Goal: Task Accomplishment & Management: Manage account settings

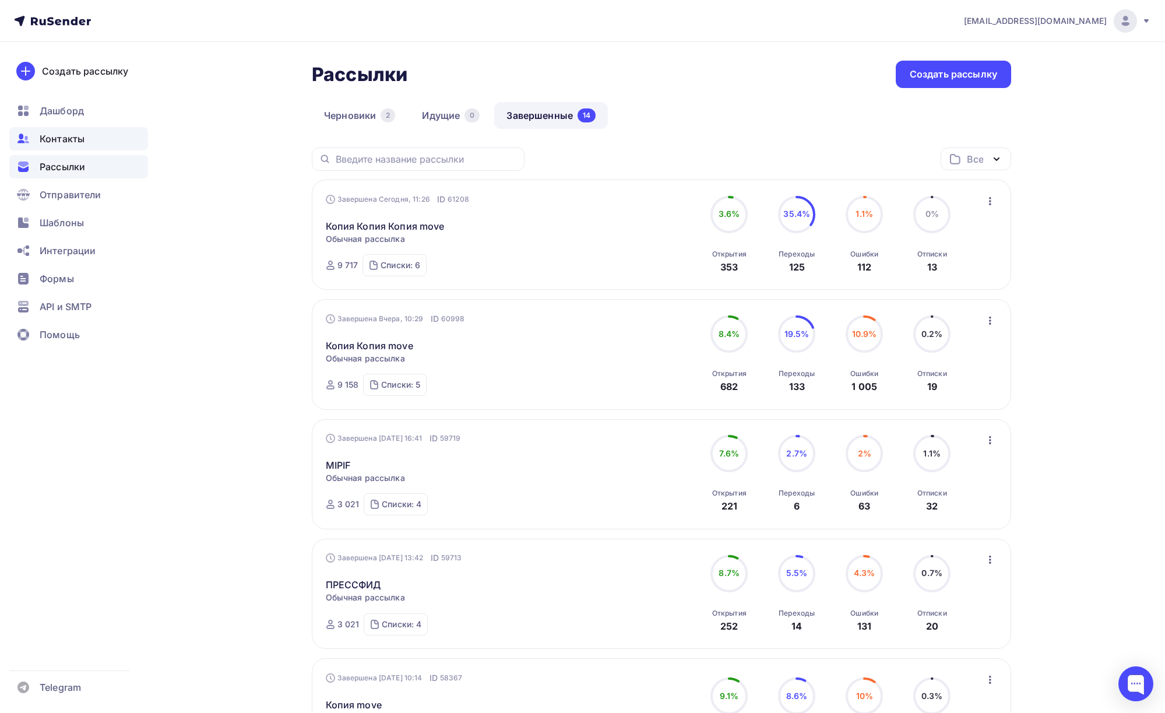
click at [65, 142] on span "Контакты" at bounding box center [62, 139] width 45 height 14
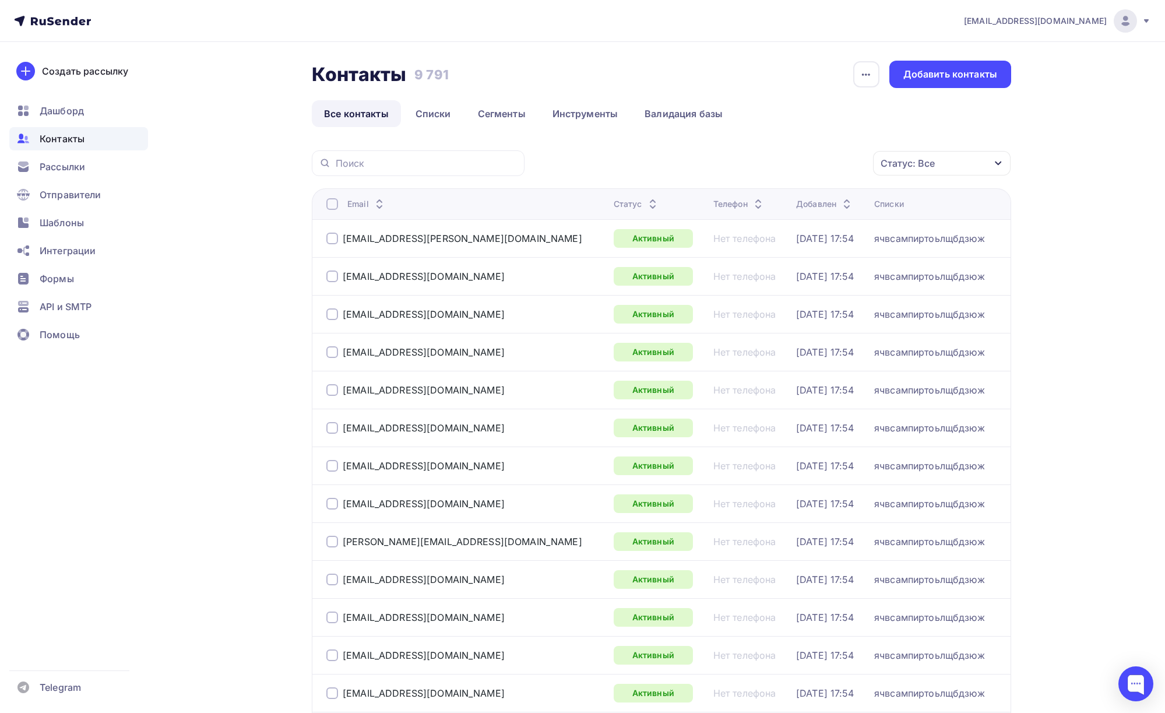
click at [614, 205] on div "Статус" at bounding box center [637, 204] width 46 height 12
click at [887, 159] on div "Статус: Все" at bounding box center [908, 163] width 54 height 14
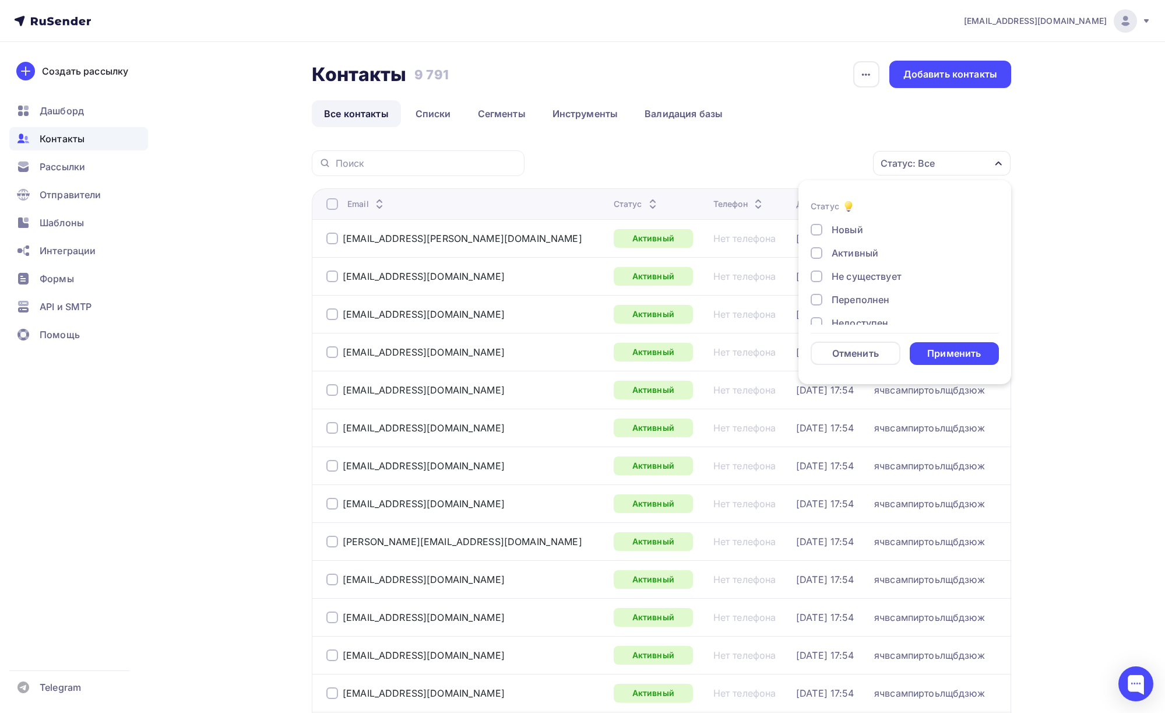
click at [868, 247] on div "Активный" at bounding box center [855, 253] width 47 height 14
click at [868, 250] on div "Активный" at bounding box center [855, 253] width 47 height 14
click at [864, 272] on div "Не существует" at bounding box center [867, 276] width 70 height 14
click at [967, 348] on div "Применить" at bounding box center [954, 353] width 54 height 13
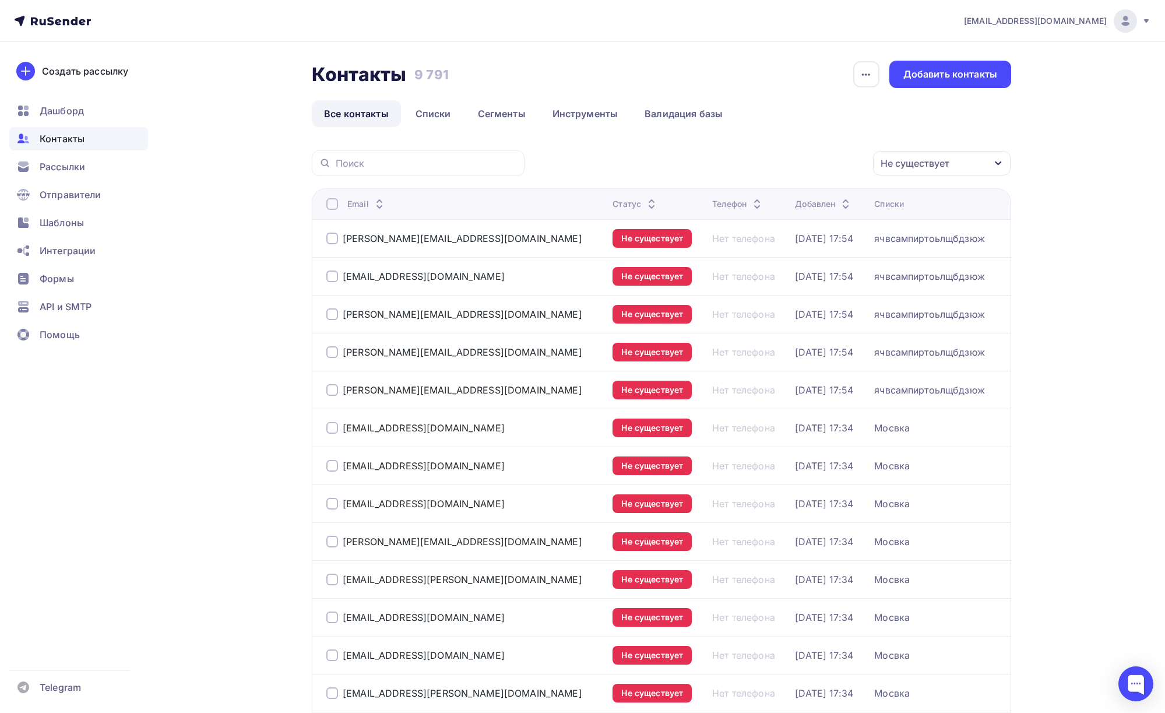
click at [333, 205] on div at bounding box center [332, 204] width 12 height 12
click at [758, 168] on div "Действие" at bounding box center [739, 163] width 45 height 14
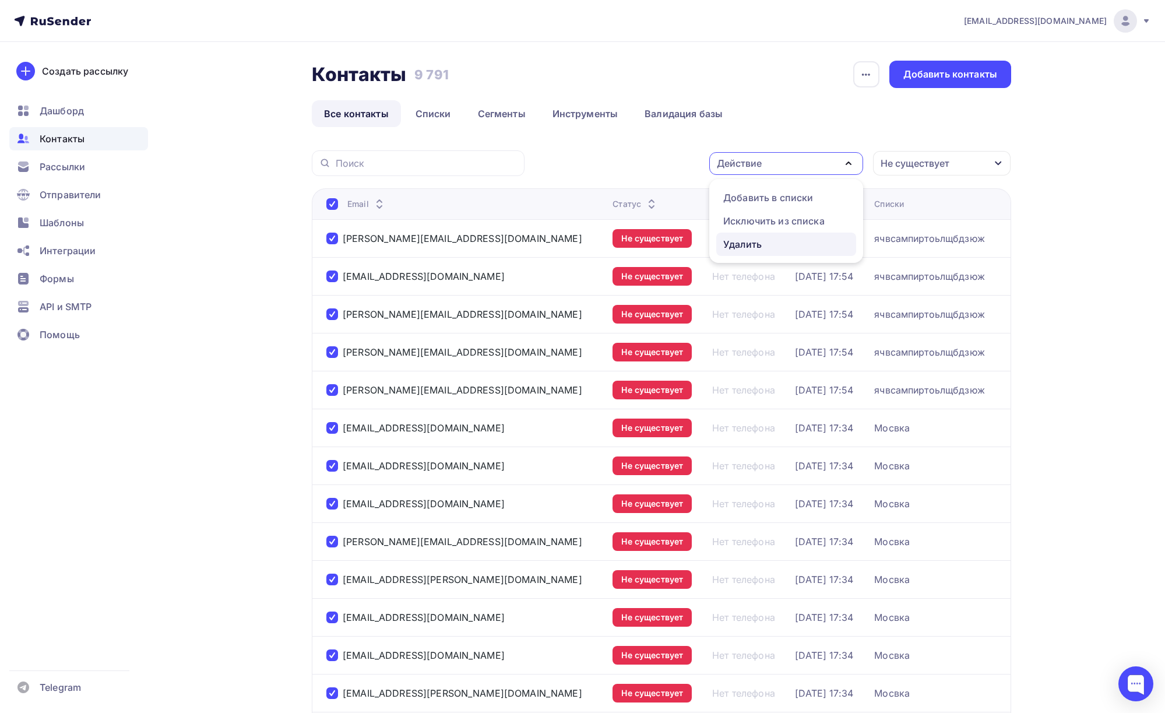
click at [764, 241] on div "Удалить" at bounding box center [786, 244] width 126 height 14
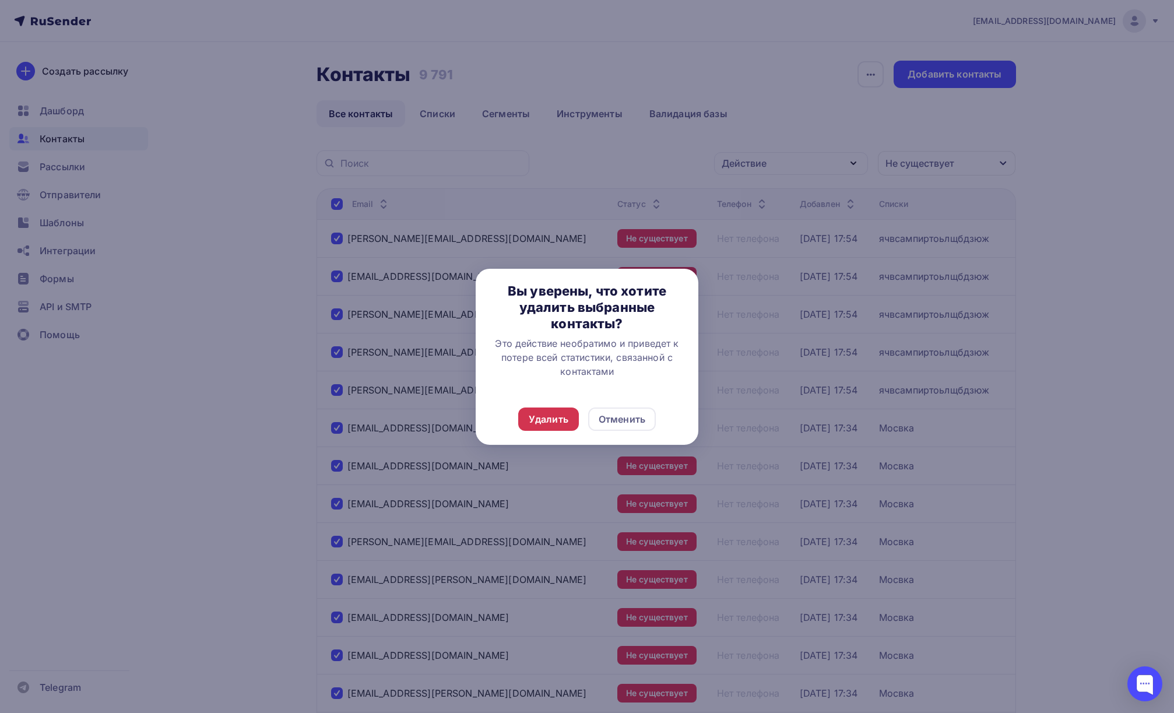
click at [555, 424] on div "Удалить" at bounding box center [549, 419] width 40 height 14
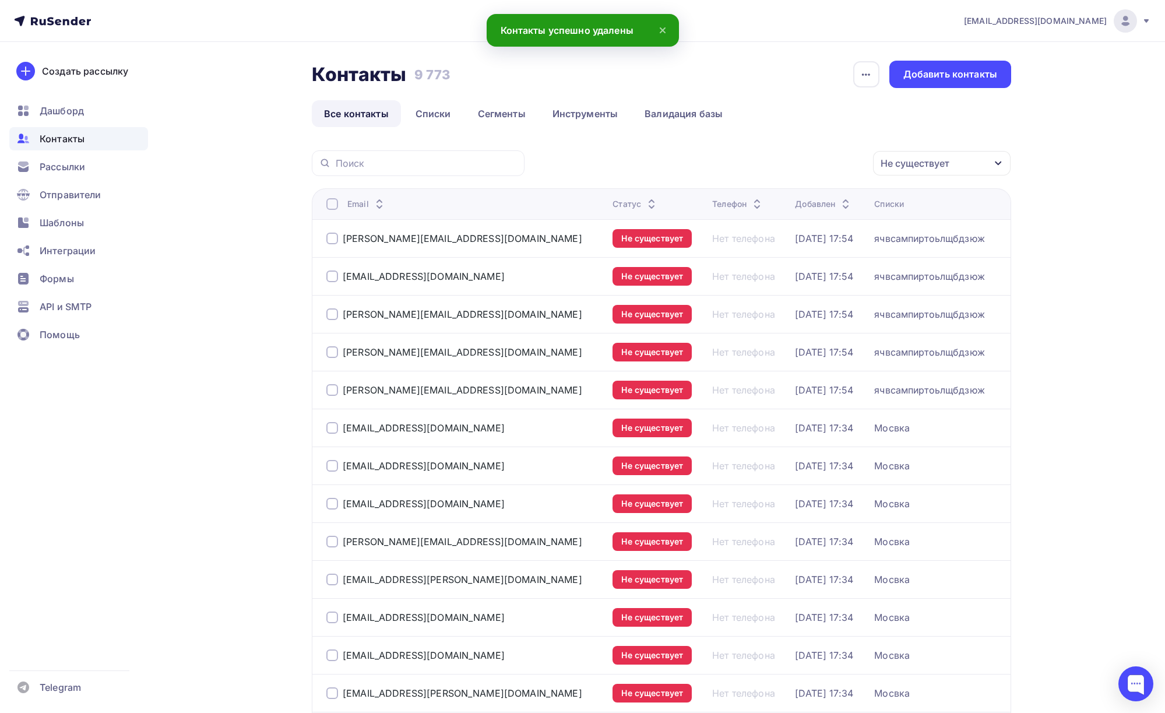
click at [749, 163] on div "Не существует Статус Новый Активный Не существует Переполнен Недоступен Отписан…" at bounding box center [772, 163] width 478 height 26
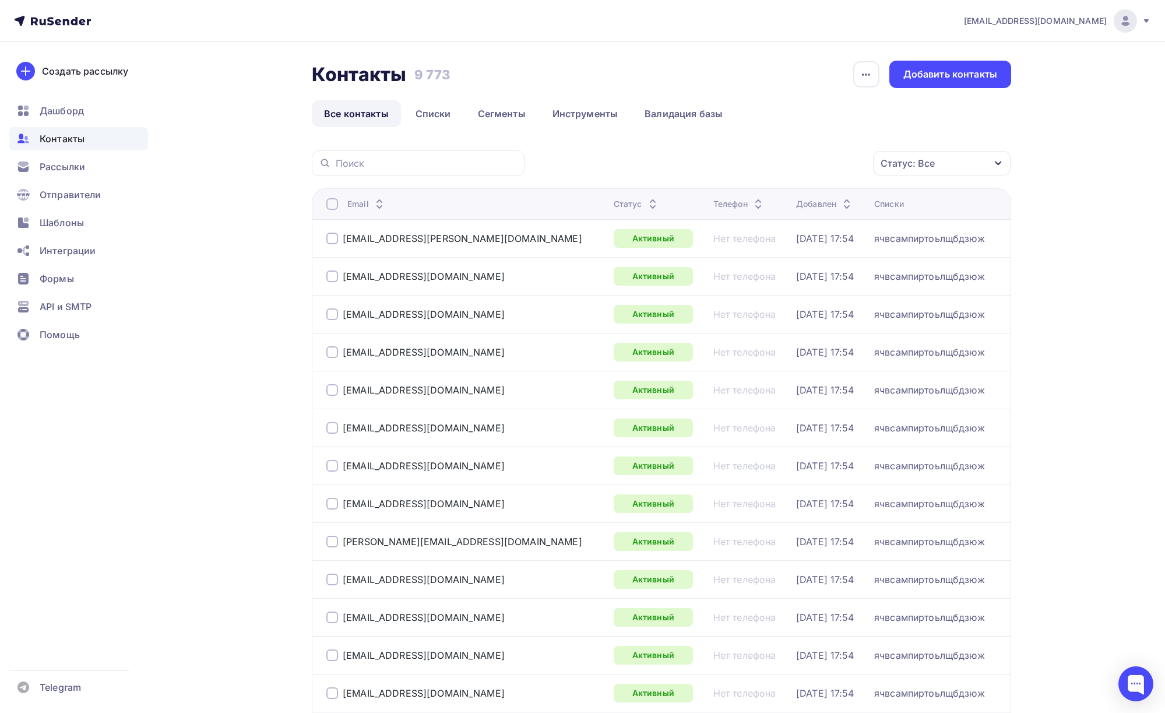
click at [934, 174] on div "Статус: Все" at bounding box center [942, 163] width 138 height 24
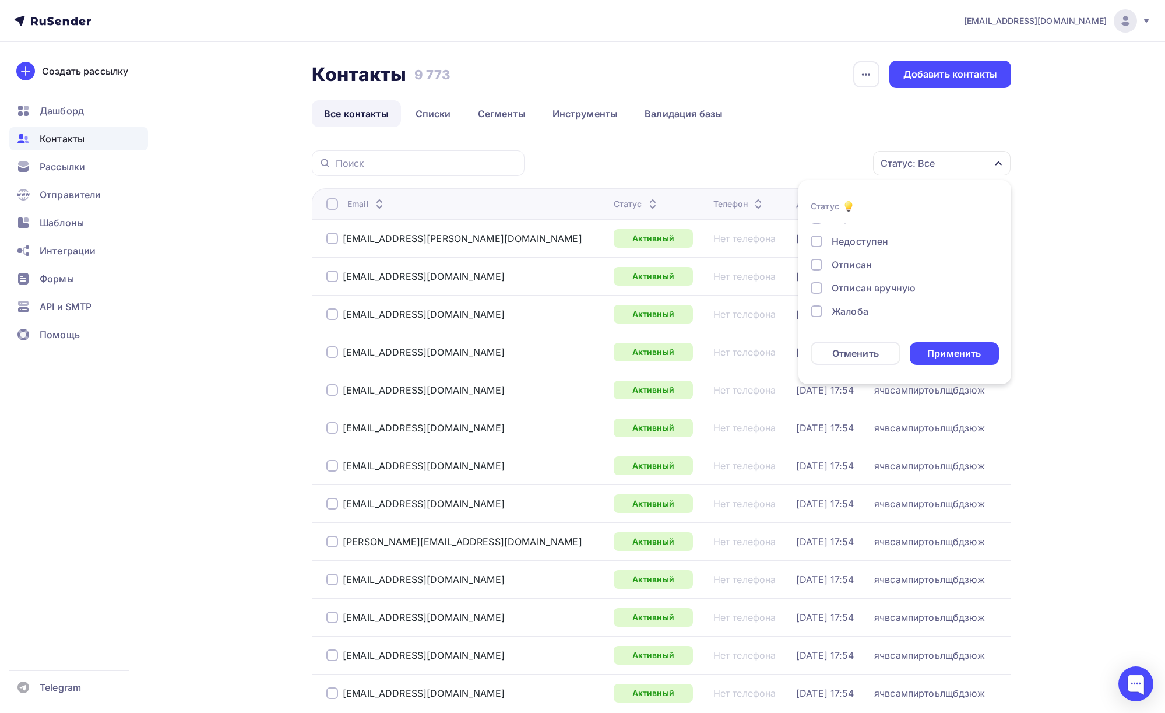
scroll to position [84, 0]
click at [863, 311] on div "Жалоба" at bounding box center [850, 308] width 37 height 14
click at [935, 347] on div "Применить" at bounding box center [954, 353] width 54 height 13
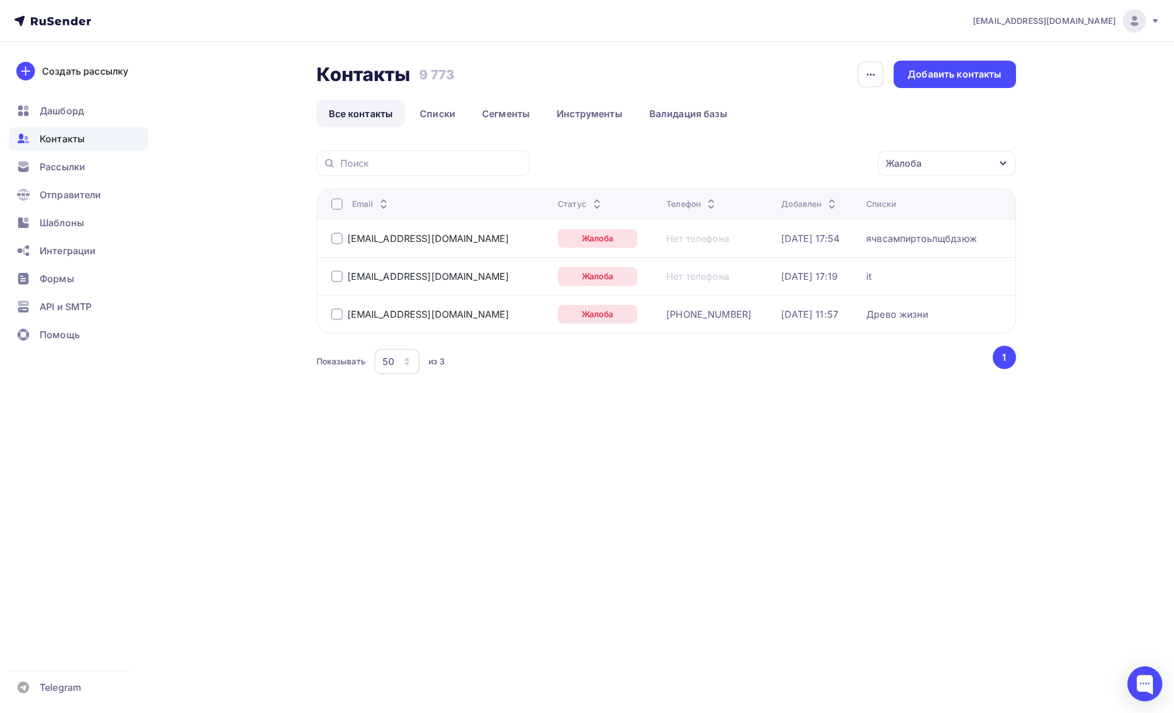
click at [341, 203] on div at bounding box center [337, 204] width 12 height 12
click at [812, 168] on div "Действие" at bounding box center [791, 163] width 154 height 23
click at [786, 234] on link "Удалить" at bounding box center [791, 244] width 140 height 23
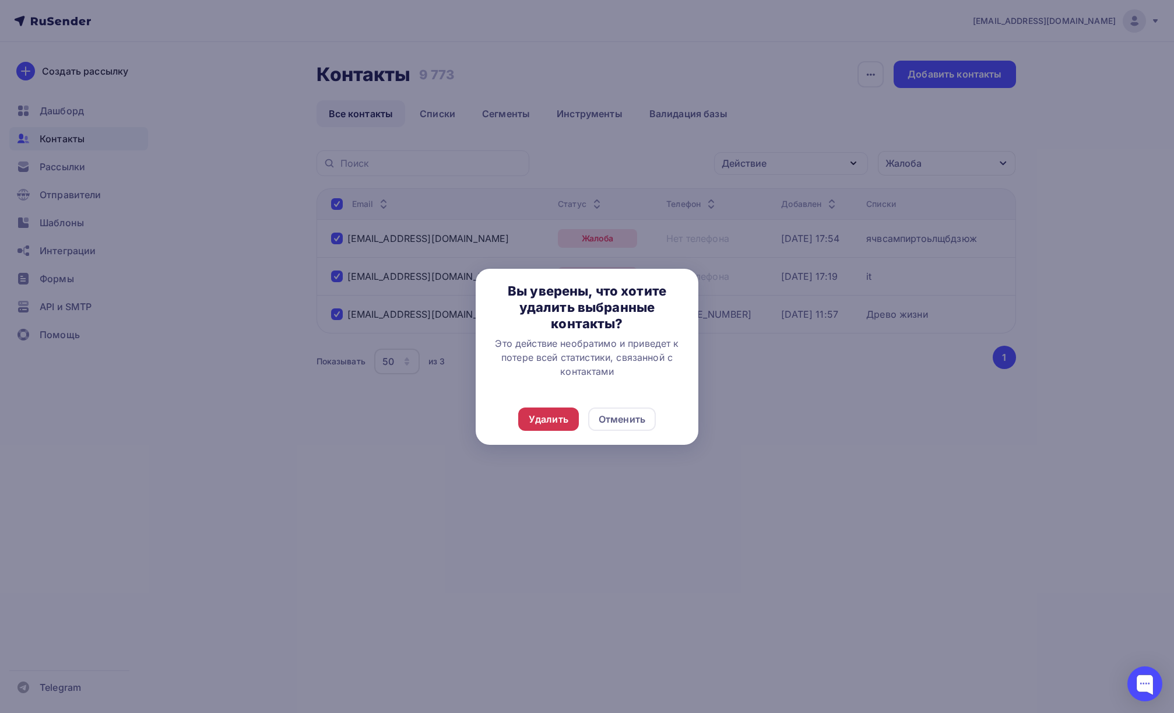
click at [569, 421] on div "Удалить" at bounding box center [548, 418] width 61 height 23
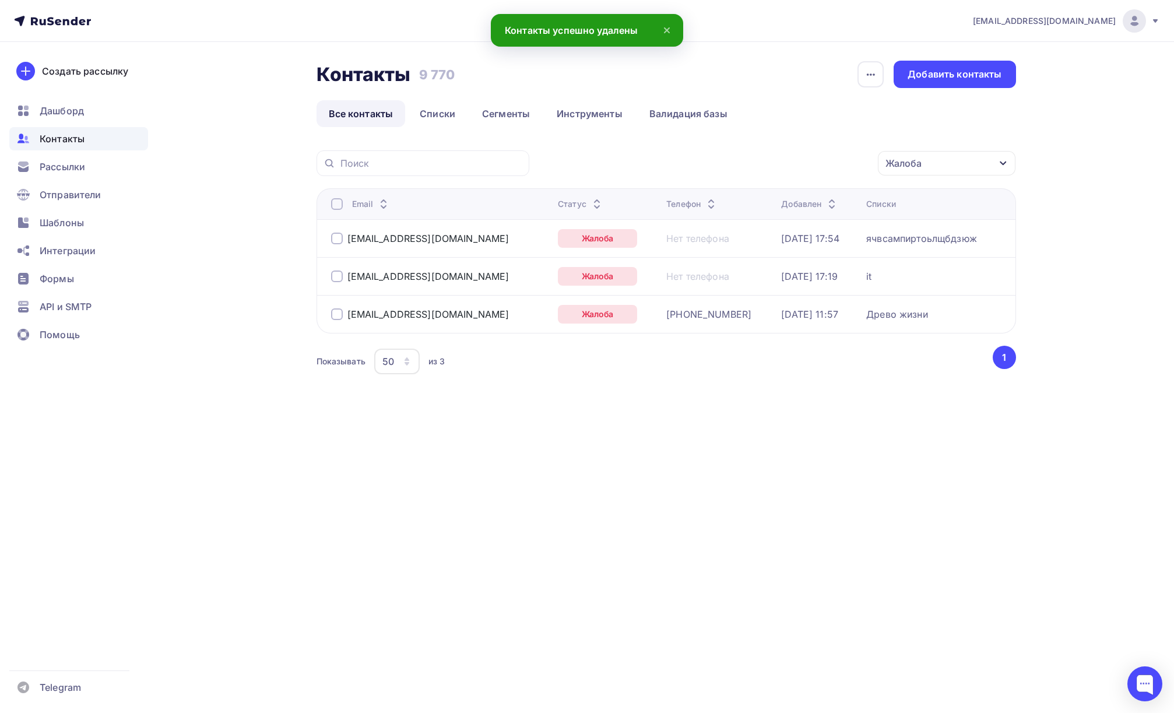
click at [926, 166] on div "Жалоба" at bounding box center [947, 163] width 138 height 24
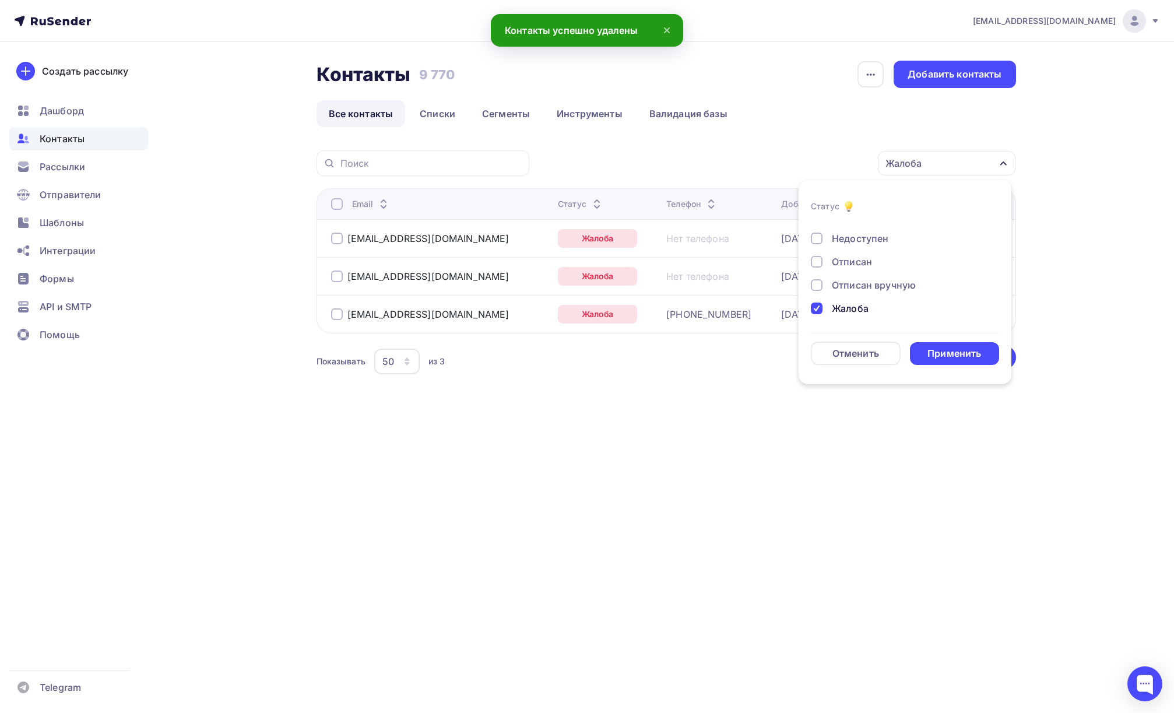
click at [852, 303] on div "Жалоба" at bounding box center [850, 308] width 37 height 14
click at [852, 288] on div "Отписан вручную" at bounding box center [874, 285] width 84 height 14
click at [932, 345] on div "Применить" at bounding box center [955, 353] width 90 height 23
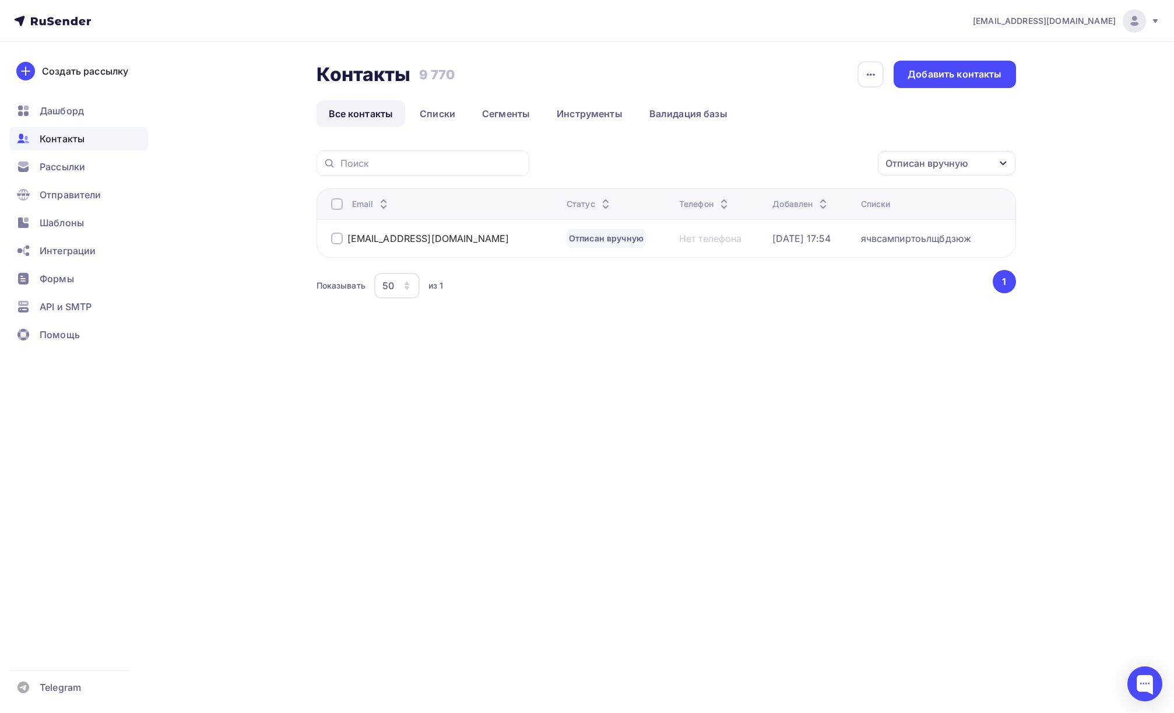
click at [338, 236] on div at bounding box center [337, 239] width 12 height 12
click at [963, 174] on div "Отписан вручную" at bounding box center [947, 163] width 138 height 24
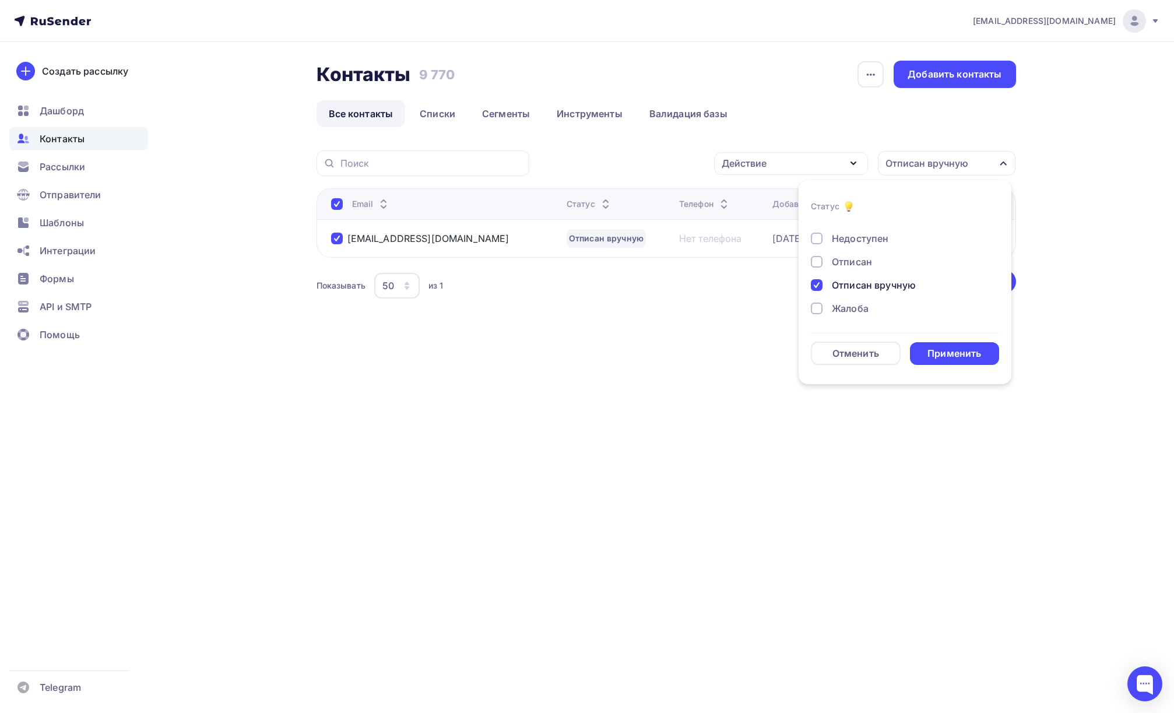
click at [742, 338] on div "Контакты Контакты 9 770 9 770 История импорта Добавить контакты Все контакты Сп…" at bounding box center [587, 209] width 955 height 334
click at [816, 166] on div "Действие" at bounding box center [791, 163] width 154 height 23
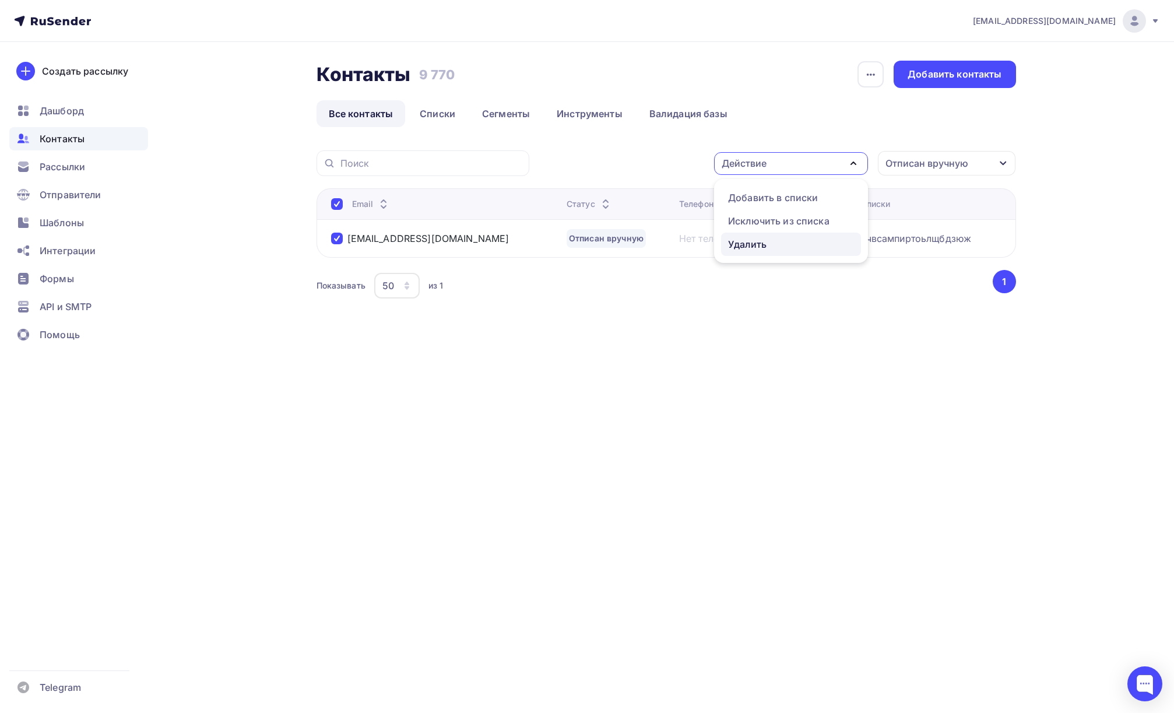
click at [774, 242] on div "Удалить" at bounding box center [791, 244] width 126 height 14
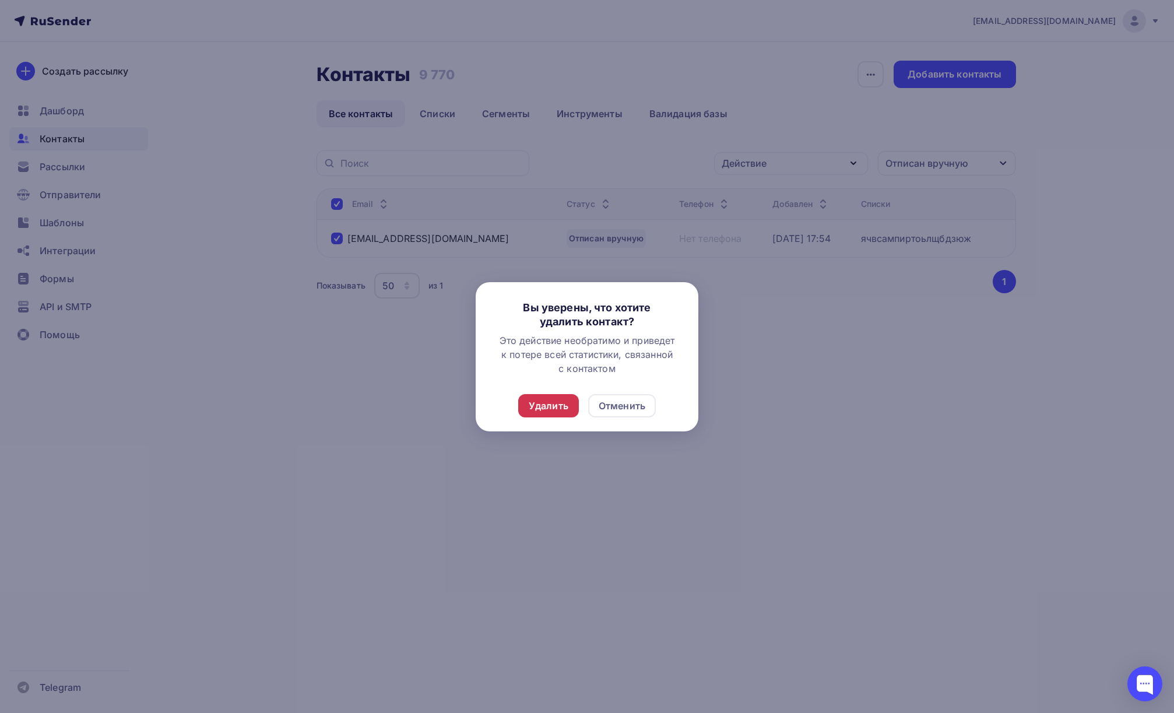
click at [546, 408] on div "Удалить" at bounding box center [549, 406] width 40 height 14
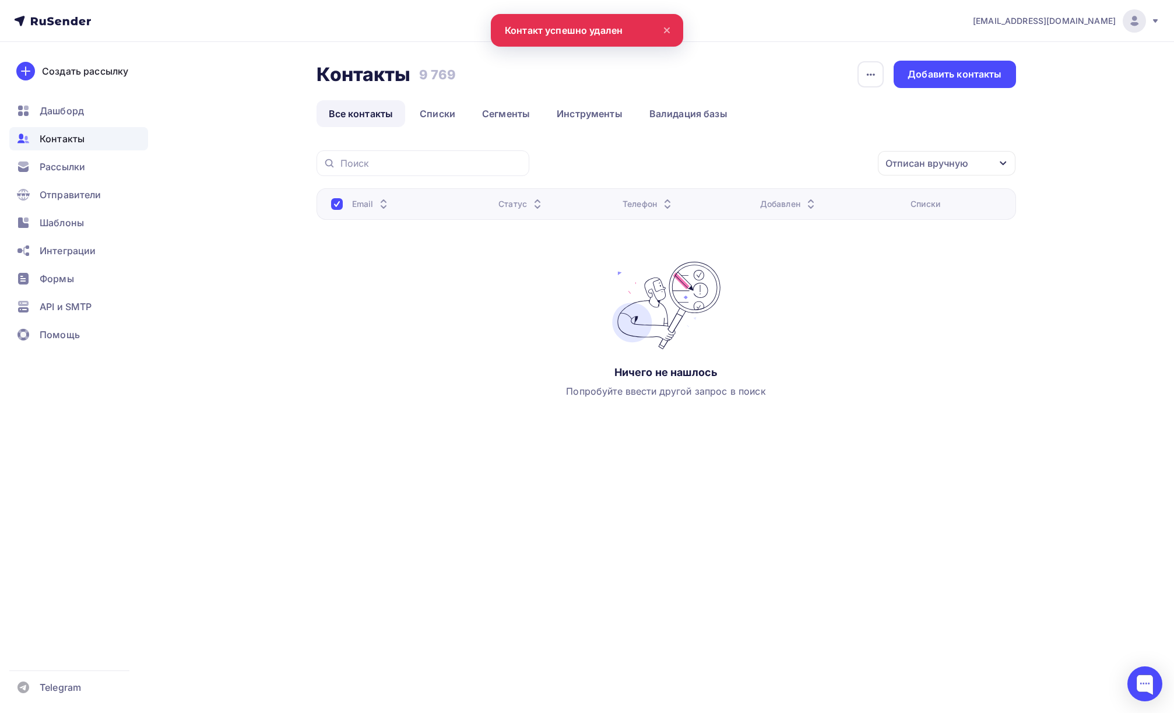
click at [964, 166] on div "Отписан вручную" at bounding box center [926, 163] width 83 height 14
click at [878, 286] on div "Отписан вручную" at bounding box center [874, 285] width 84 height 14
click at [860, 260] on div "Отписан" at bounding box center [852, 262] width 40 height 14
click at [950, 348] on div "Применить" at bounding box center [954, 353] width 54 height 13
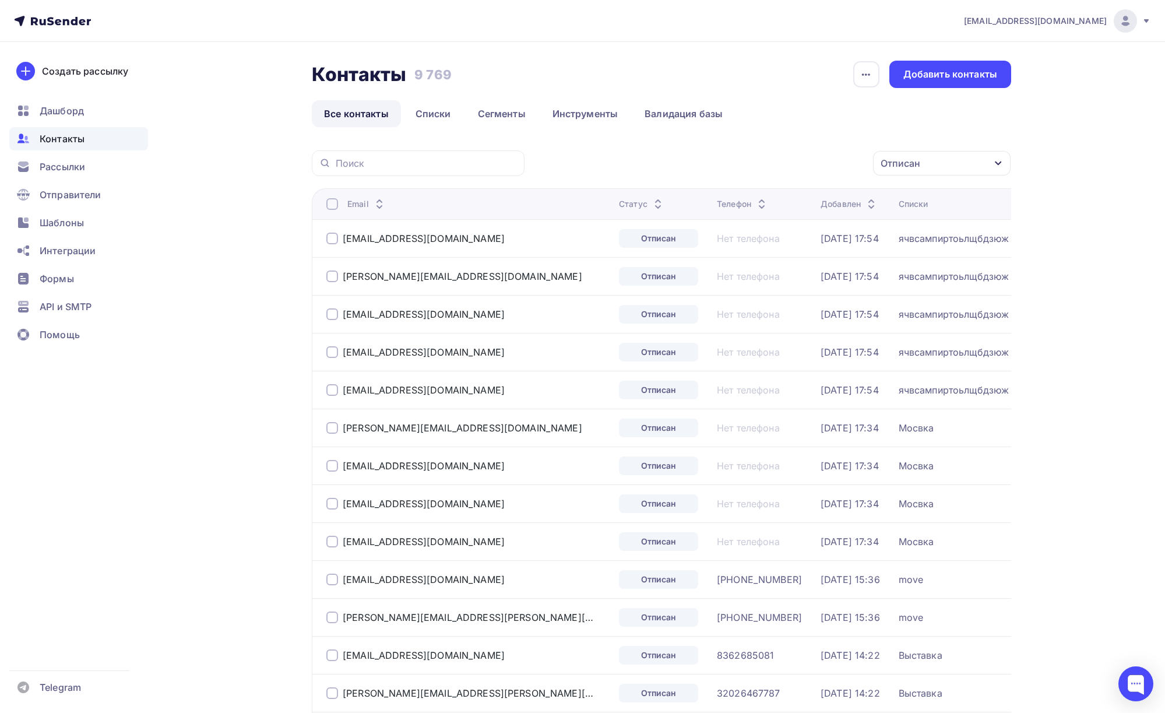
click at [329, 202] on div at bounding box center [332, 204] width 12 height 12
click at [333, 207] on div at bounding box center [332, 204] width 12 height 12
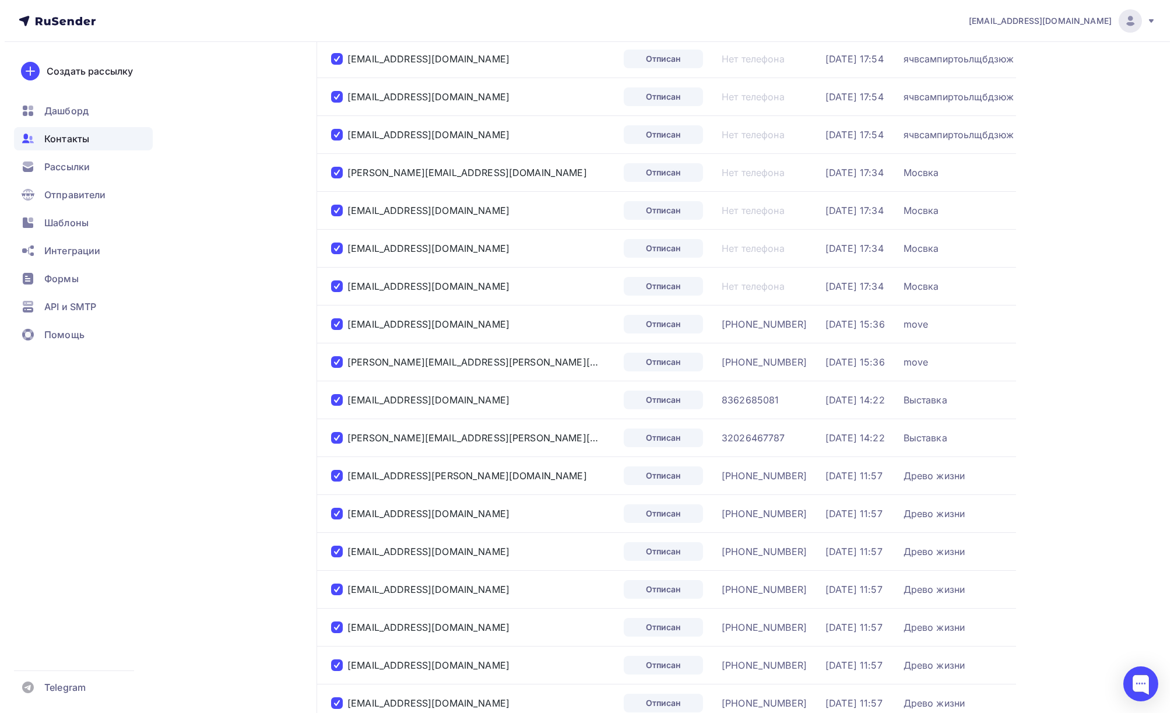
scroll to position [0, 0]
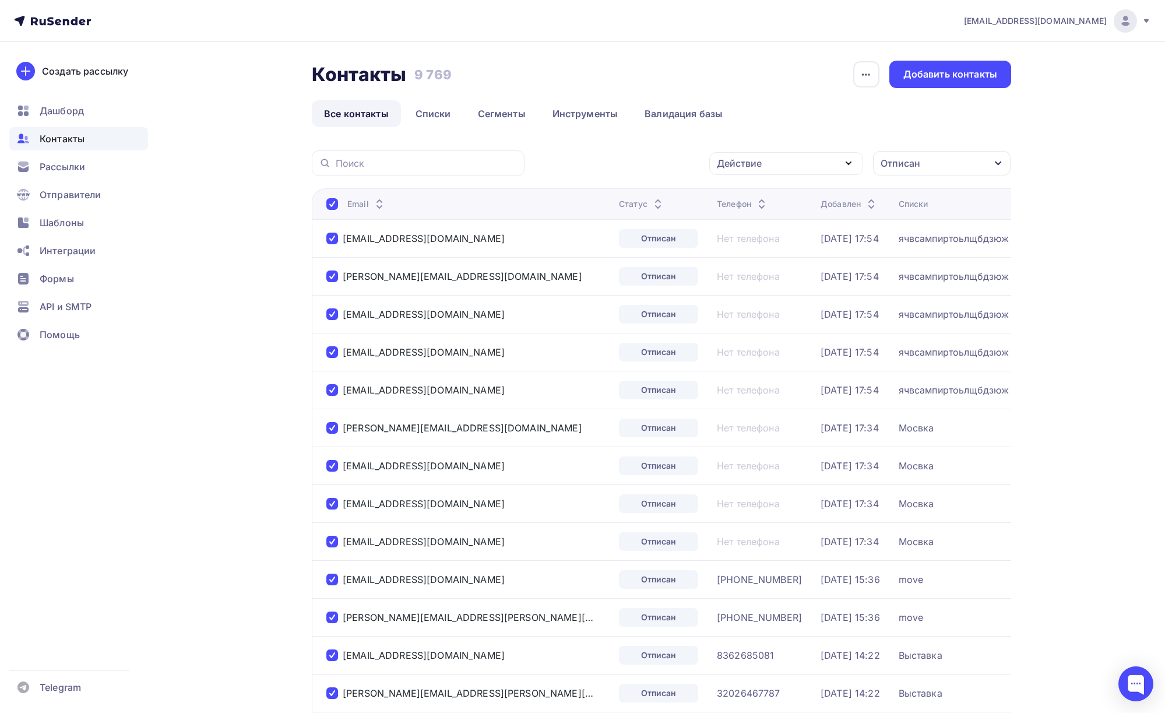
click at [833, 161] on div "Действие" at bounding box center [786, 163] width 154 height 23
click at [790, 247] on div "Удалить" at bounding box center [786, 244] width 126 height 14
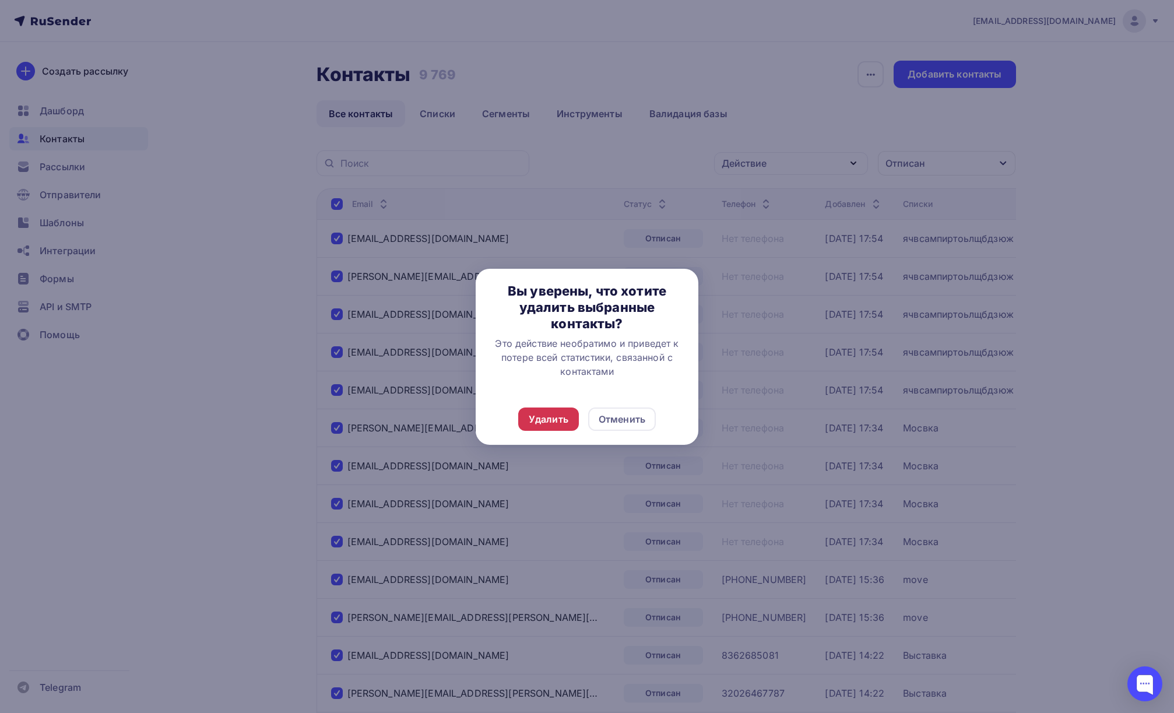
click at [538, 427] on div "Удалить" at bounding box center [548, 418] width 61 height 23
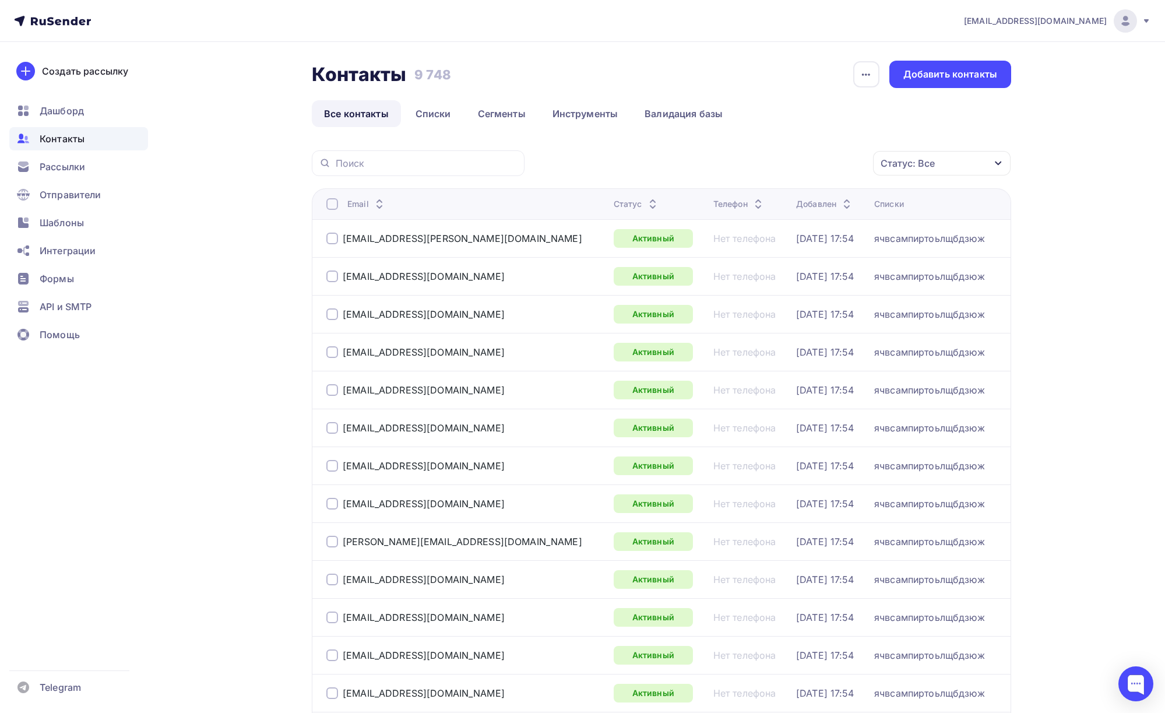
click at [897, 160] on div "Статус: Все" at bounding box center [908, 163] width 54 height 14
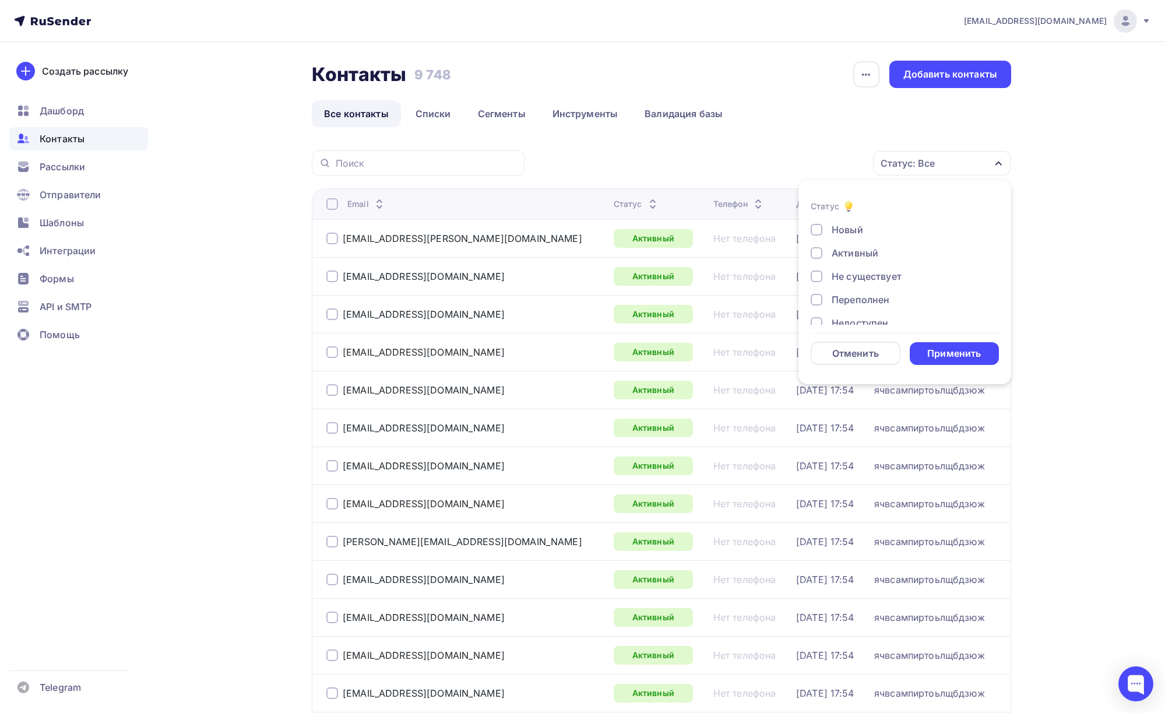
click at [869, 277] on div "Не существует" at bounding box center [867, 276] width 70 height 14
click at [973, 357] on div "Применить" at bounding box center [954, 353] width 54 height 13
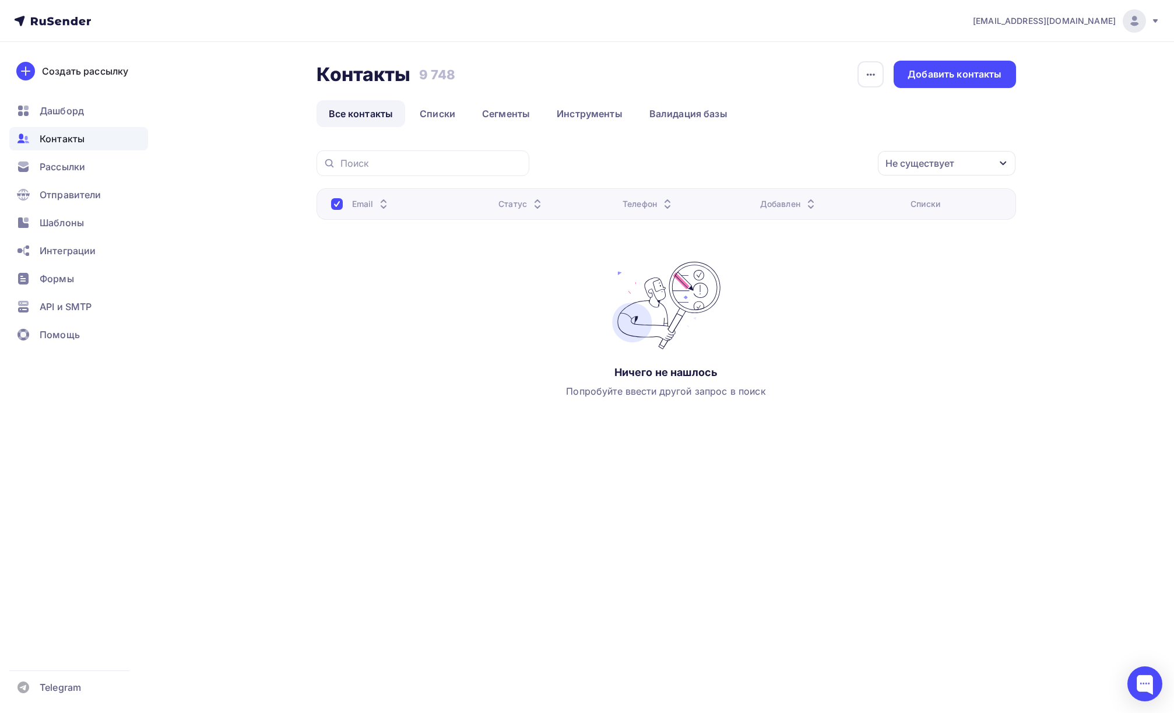
click at [924, 163] on div "Не существует" at bounding box center [919, 163] width 69 height 14
click at [835, 305] on div "Переполнен" at bounding box center [861, 300] width 58 height 14
click at [835, 280] on div "Не существует" at bounding box center [867, 276] width 70 height 14
click at [932, 347] on div "Применить" at bounding box center [954, 353] width 54 height 13
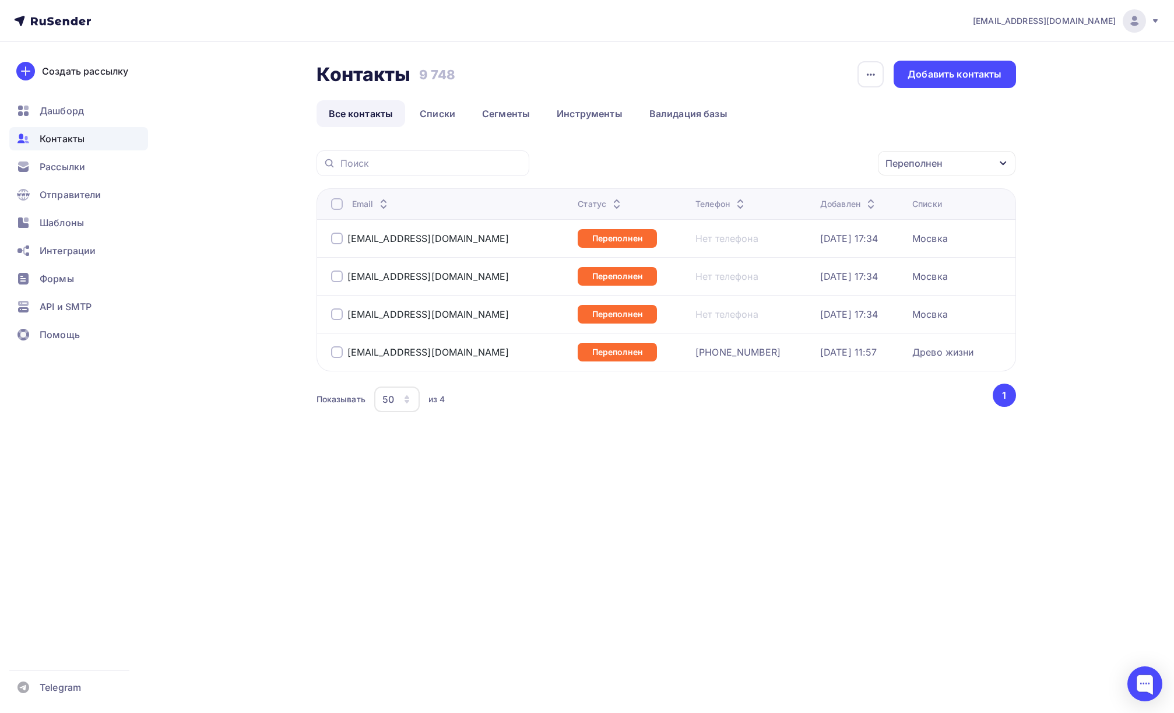
click at [340, 199] on div at bounding box center [337, 204] width 12 height 12
click at [814, 169] on div "Действие" at bounding box center [791, 163] width 154 height 23
click at [795, 237] on div "Удалить" at bounding box center [791, 244] width 126 height 14
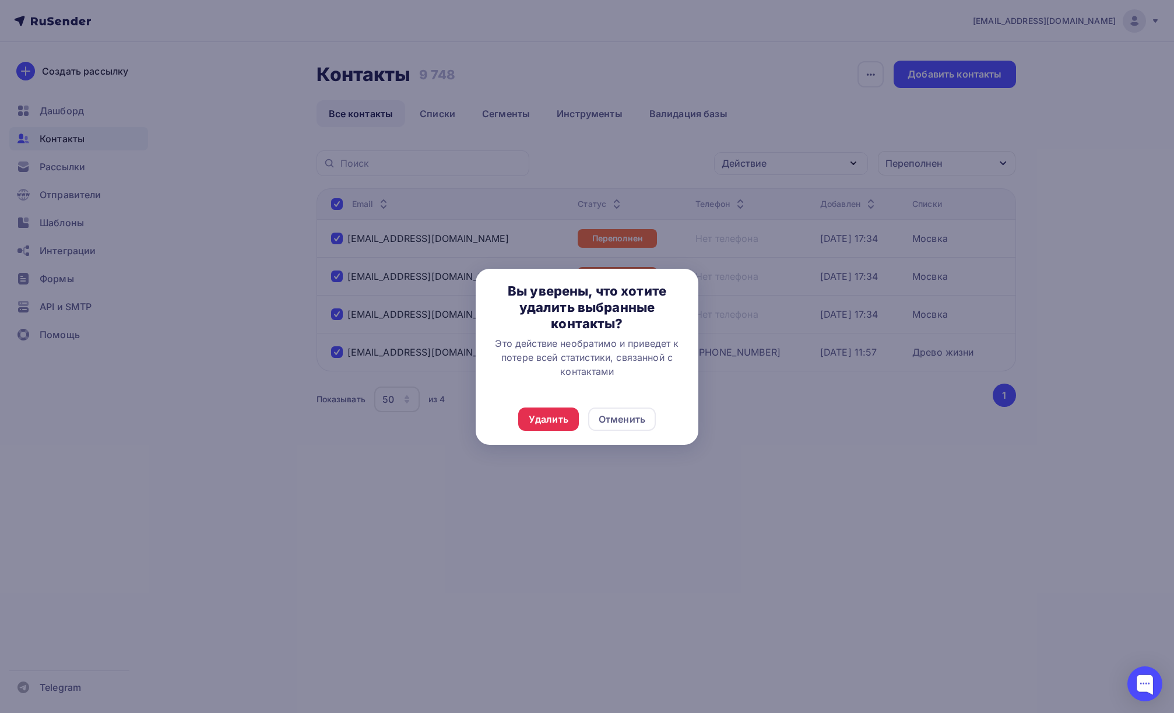
click at [531, 431] on div "Удалить Отменить" at bounding box center [587, 418] width 223 height 51
click at [541, 411] on div "Удалить" at bounding box center [548, 418] width 61 height 23
